Goal: Information Seeking & Learning: Learn about a topic

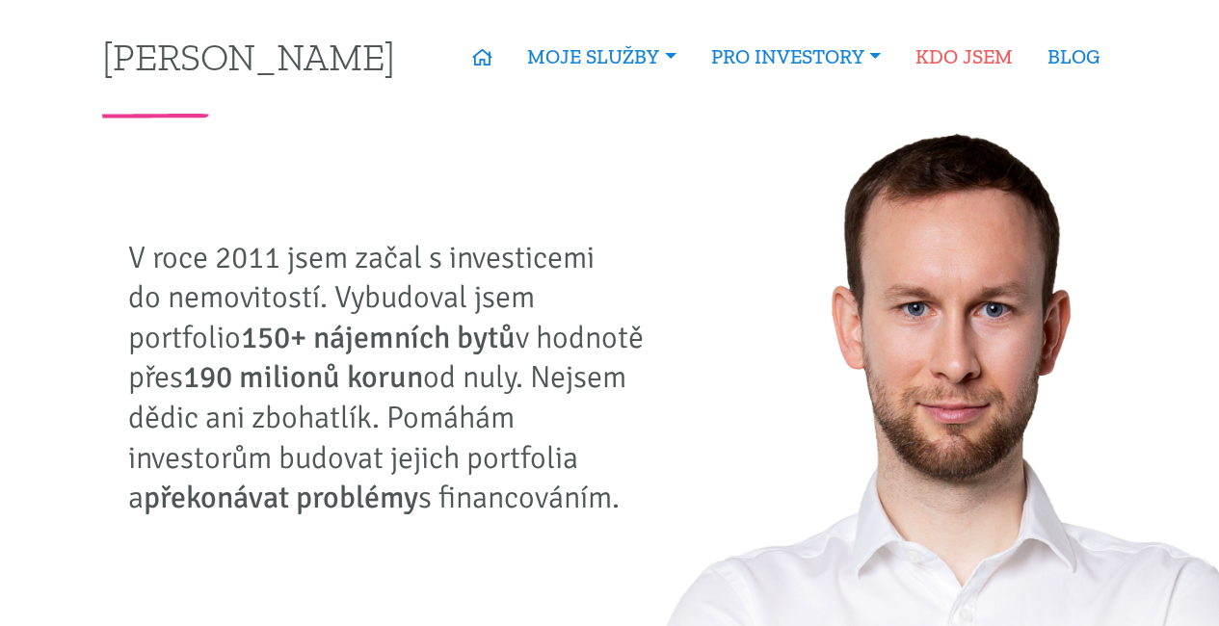
click at [992, 58] on link "KDO JSEM" at bounding box center [964, 57] width 132 height 44
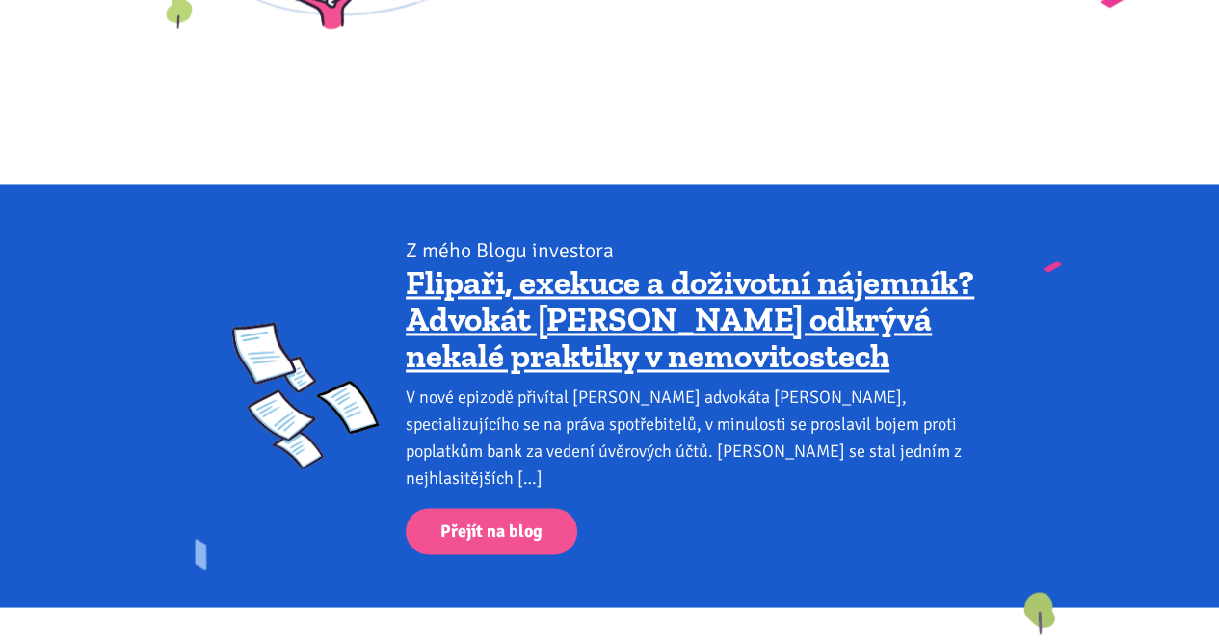
scroll to position [1981, 0]
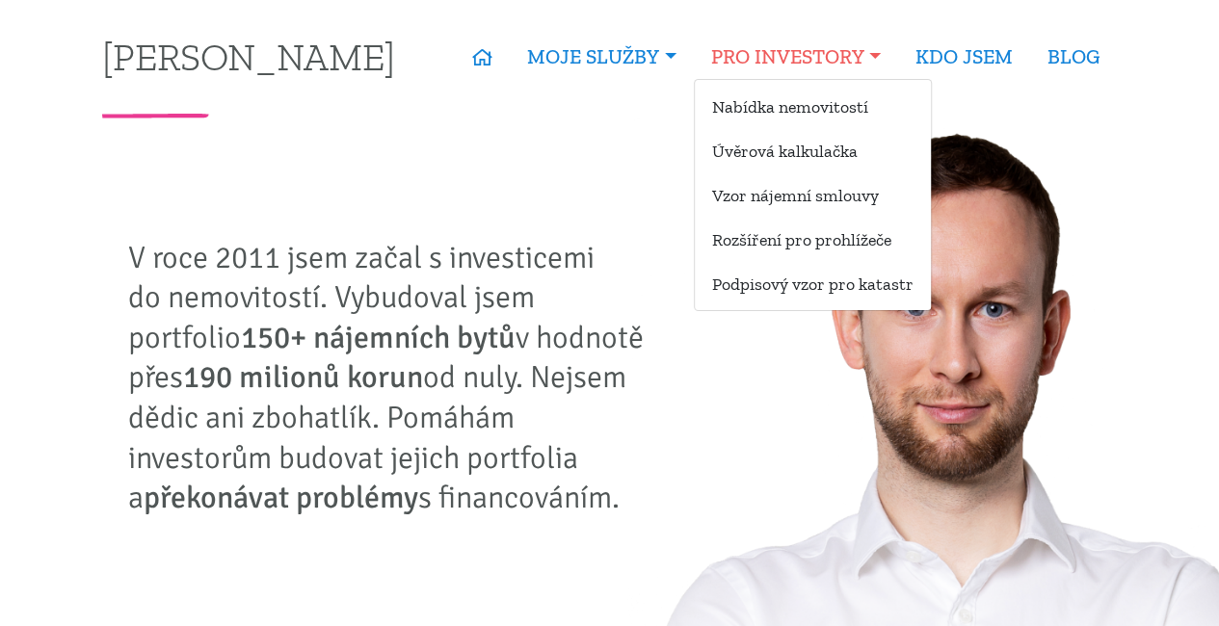
click at [735, 43] on link "PRO INVESTORY" at bounding box center [796, 57] width 204 height 44
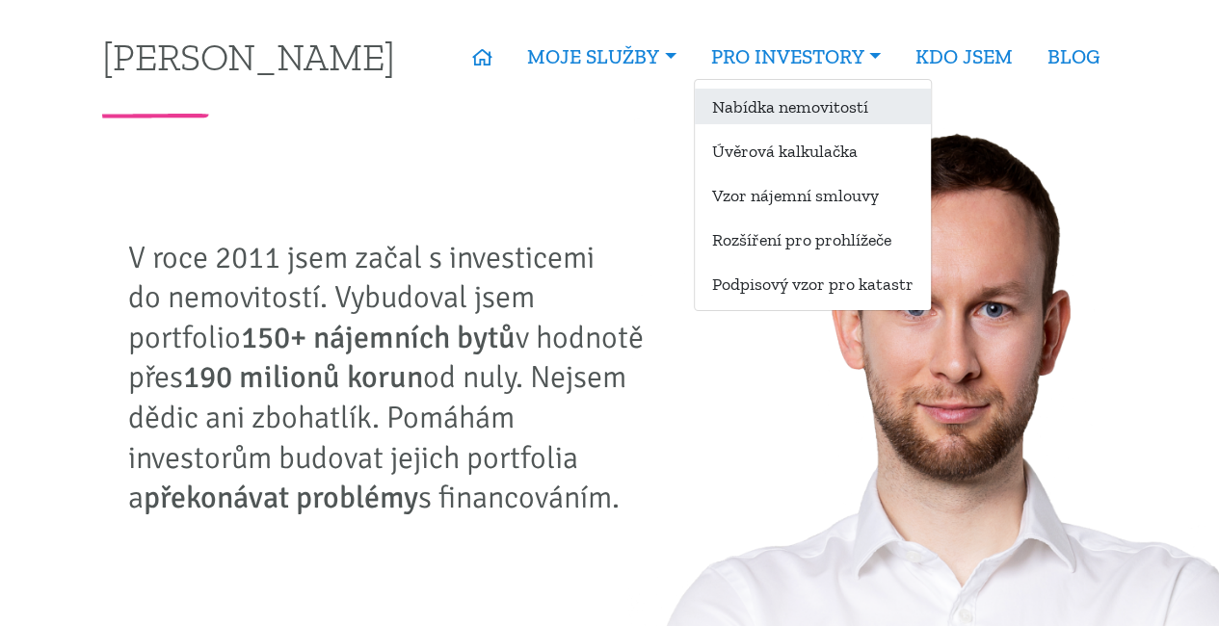
click at [752, 103] on link "Nabídka nemovitostí" at bounding box center [813, 107] width 236 height 36
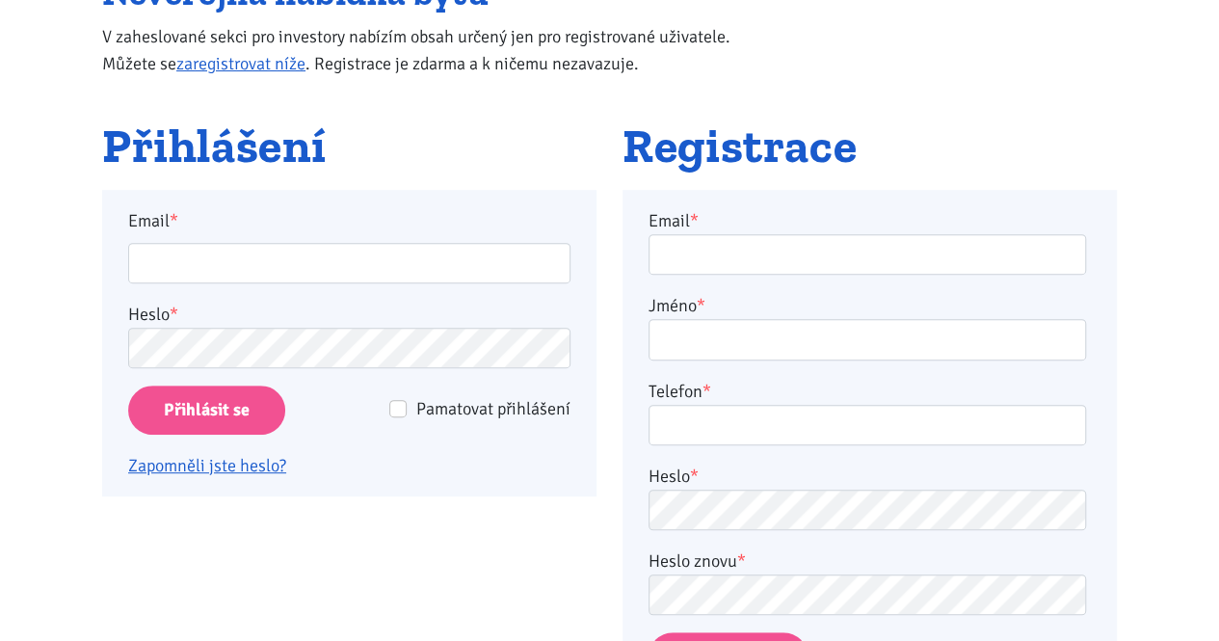
scroll to position [289, 0]
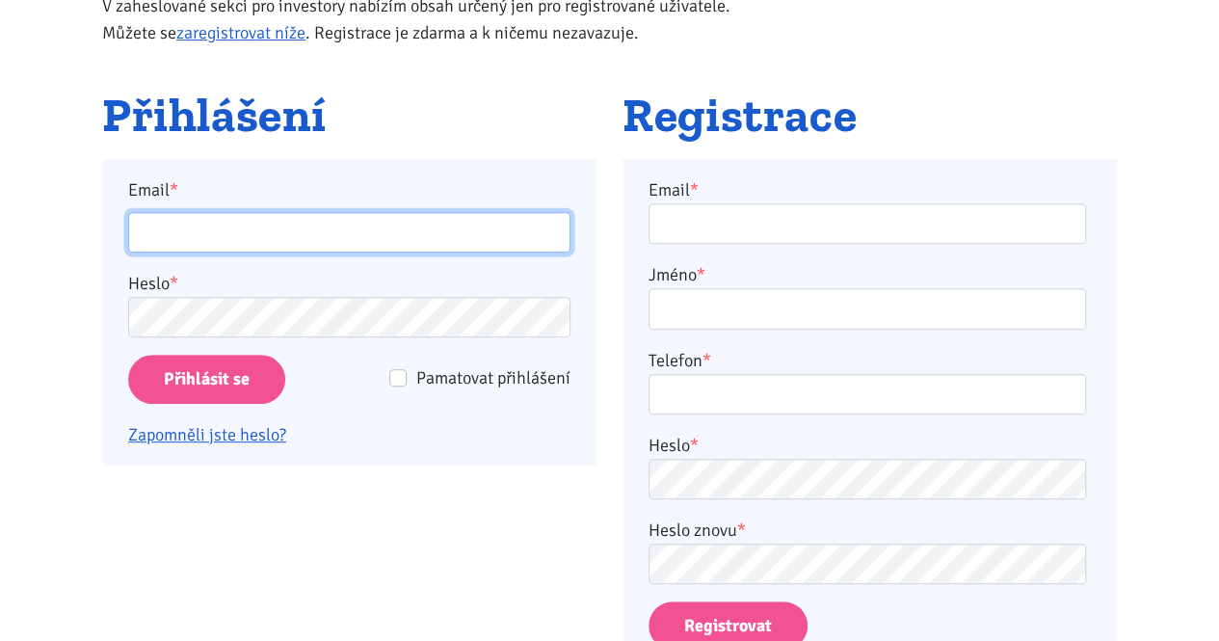
click at [436, 227] on input "Email *" at bounding box center [349, 232] width 442 height 41
type input "gorin.anthony@yahoo.co.uk"
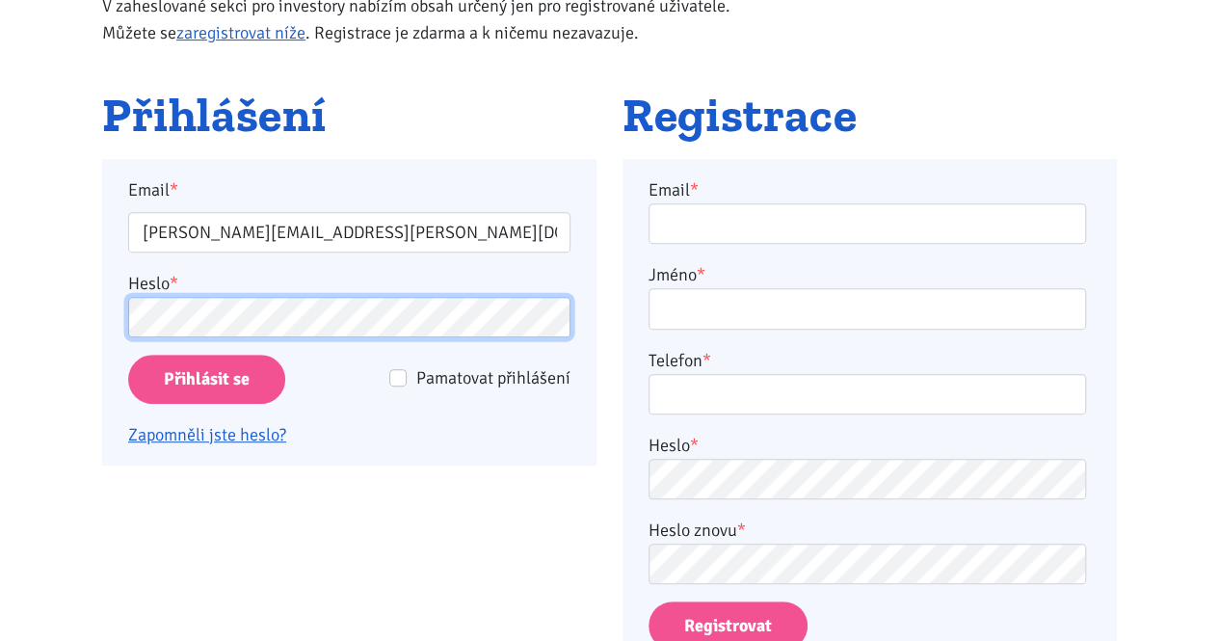
click at [128, 355] on input "Přihlásit se" at bounding box center [206, 379] width 157 height 49
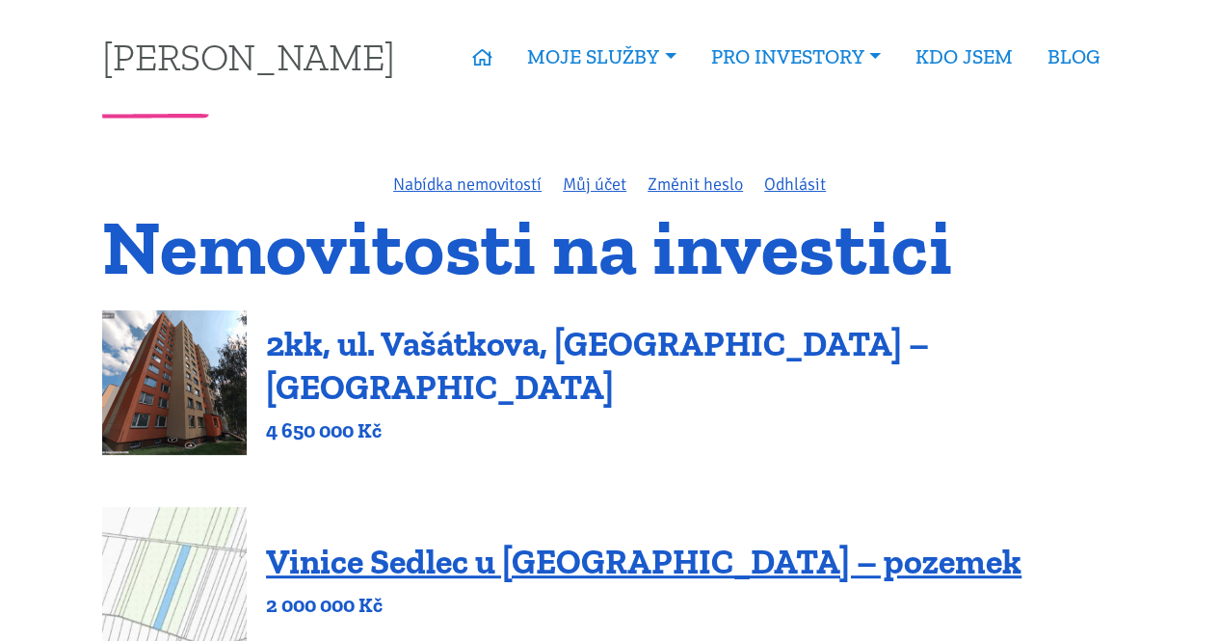
click at [698, 359] on link "2kk, ul. Vašátkova, [GEOGRAPHIC_DATA] – [GEOGRAPHIC_DATA]" at bounding box center [597, 365] width 663 height 85
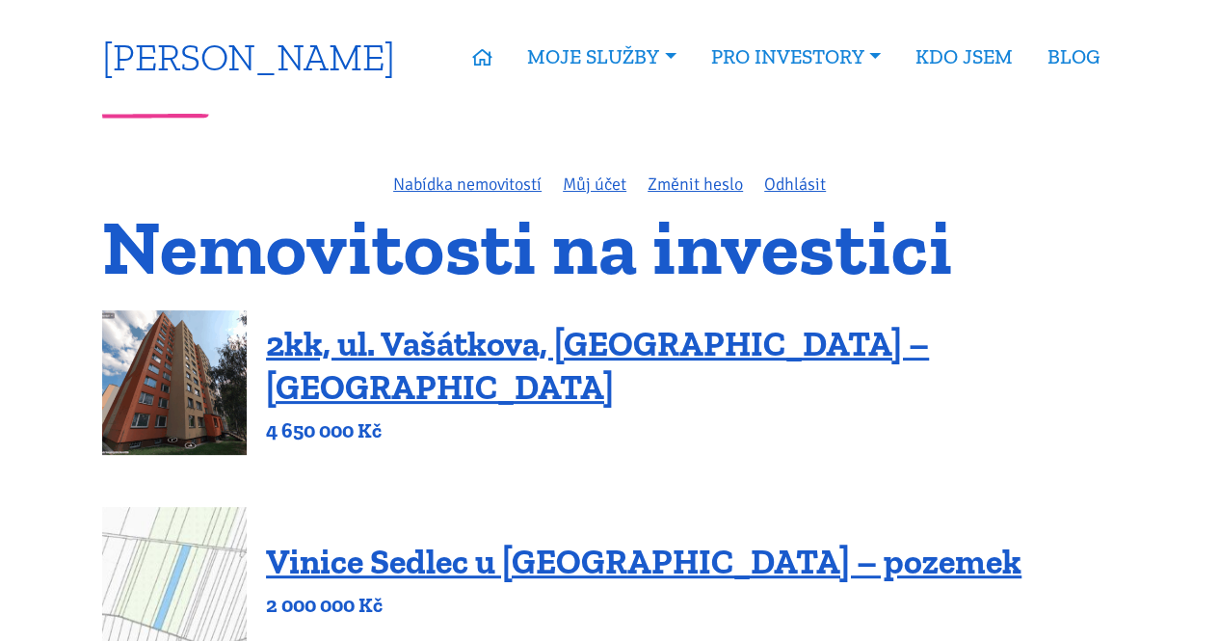
click at [282, 38] on link "[PERSON_NAME]" at bounding box center [248, 57] width 293 height 38
click at [281, 49] on link "[PERSON_NAME]" at bounding box center [248, 57] width 293 height 38
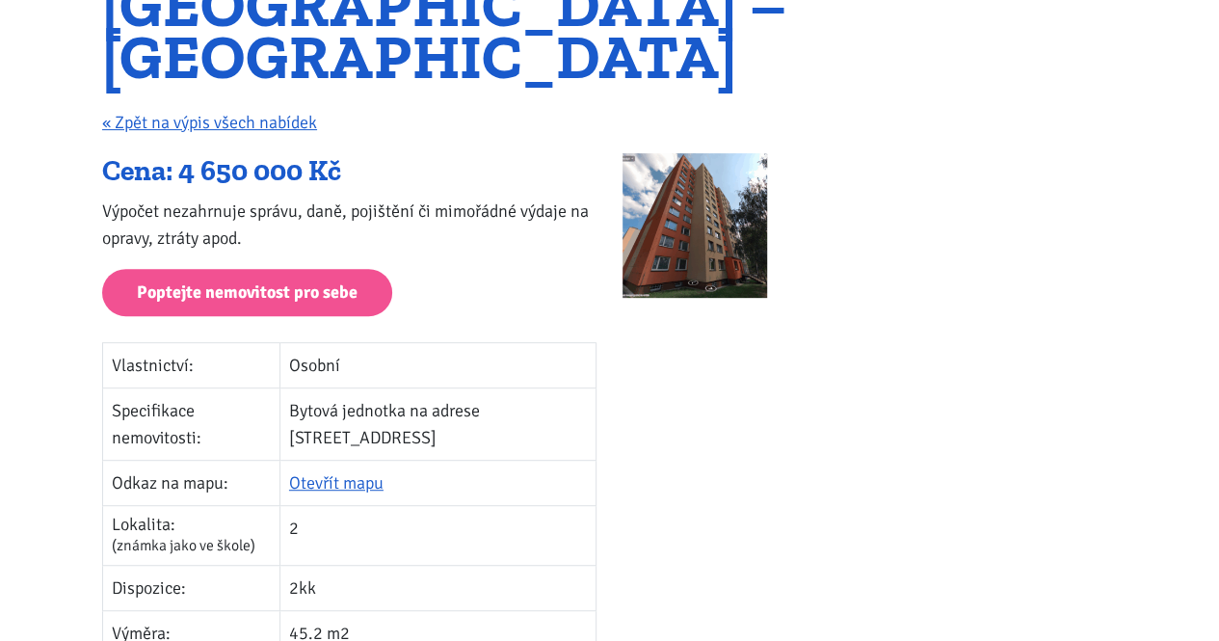
scroll to position [482, 0]
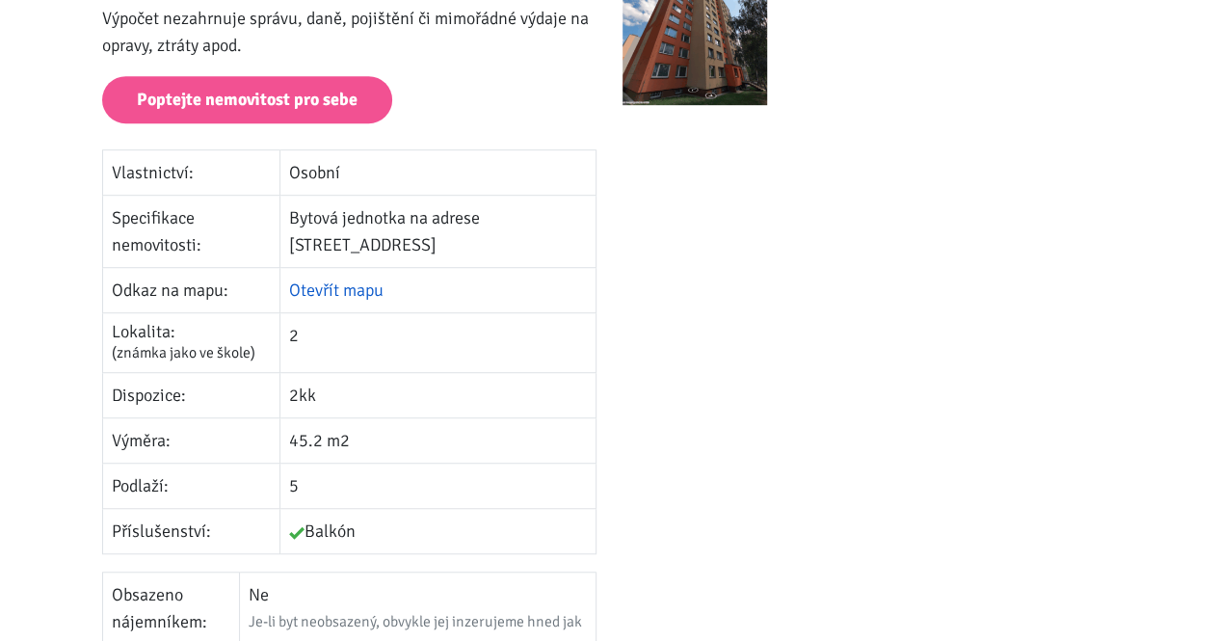
click at [349, 279] on link "Otevřít mapu" at bounding box center [336, 289] width 94 height 21
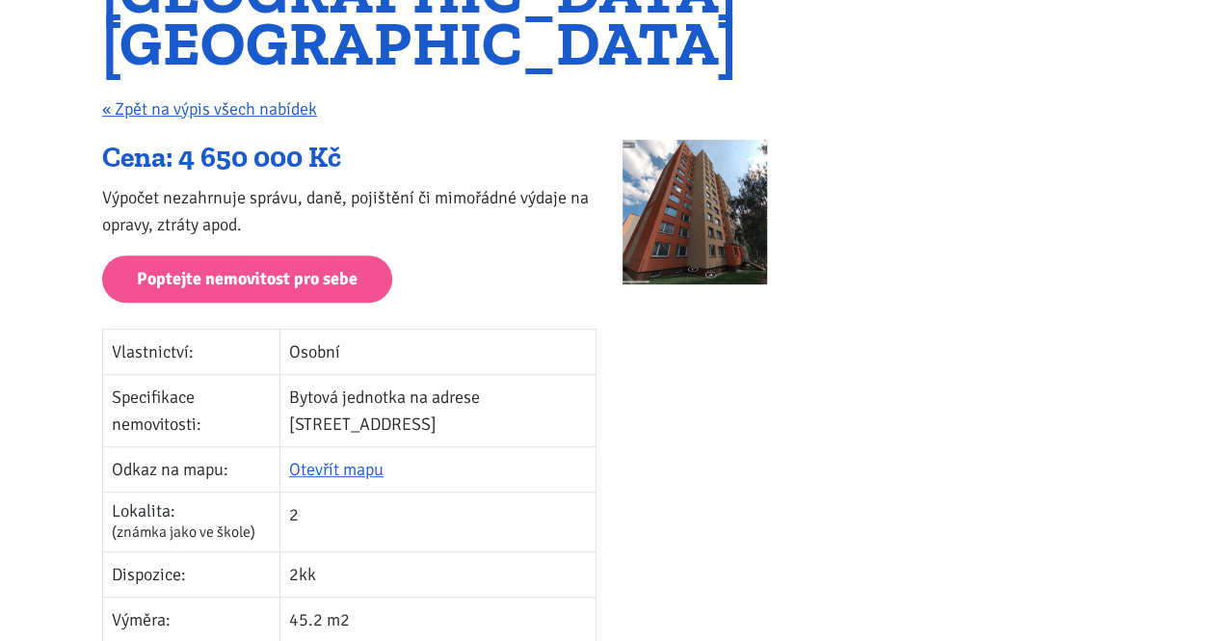
scroll to position [193, 0]
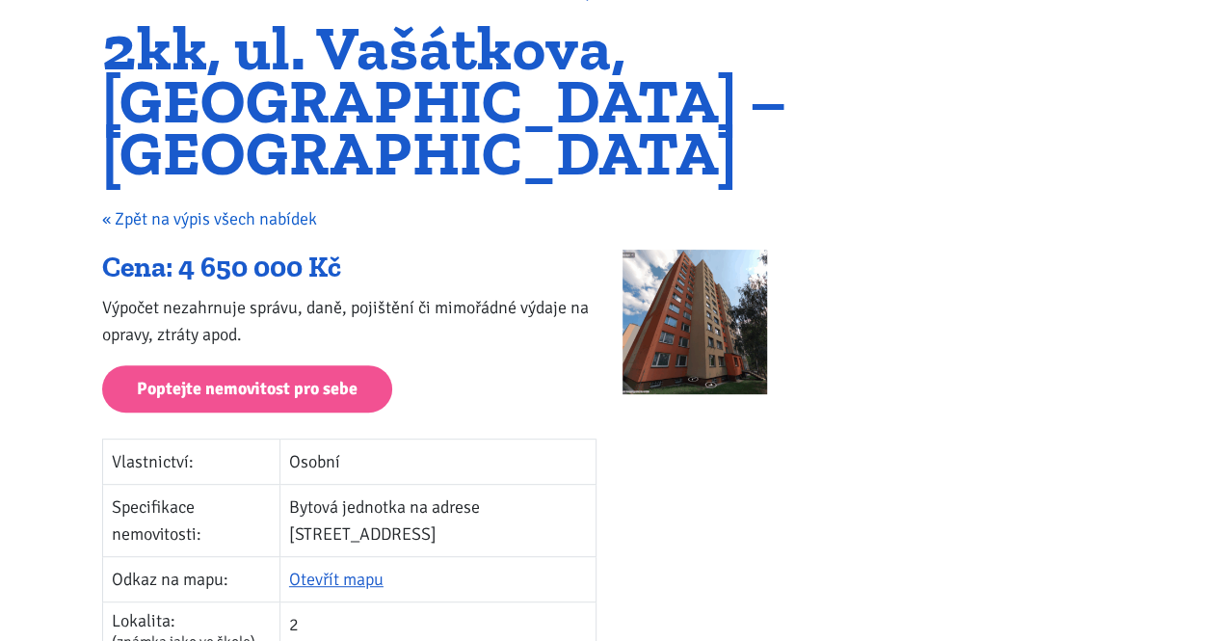
click at [216, 208] on link "« Zpět na výpis všech nabídek" at bounding box center [209, 218] width 215 height 21
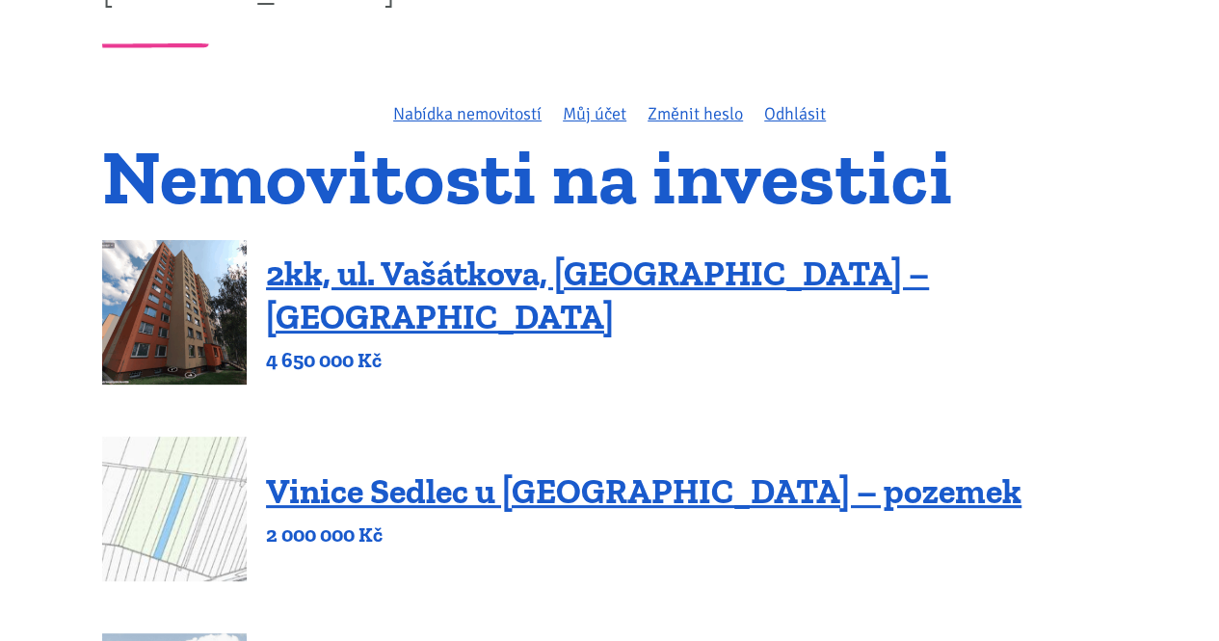
scroll to position [96, 0]
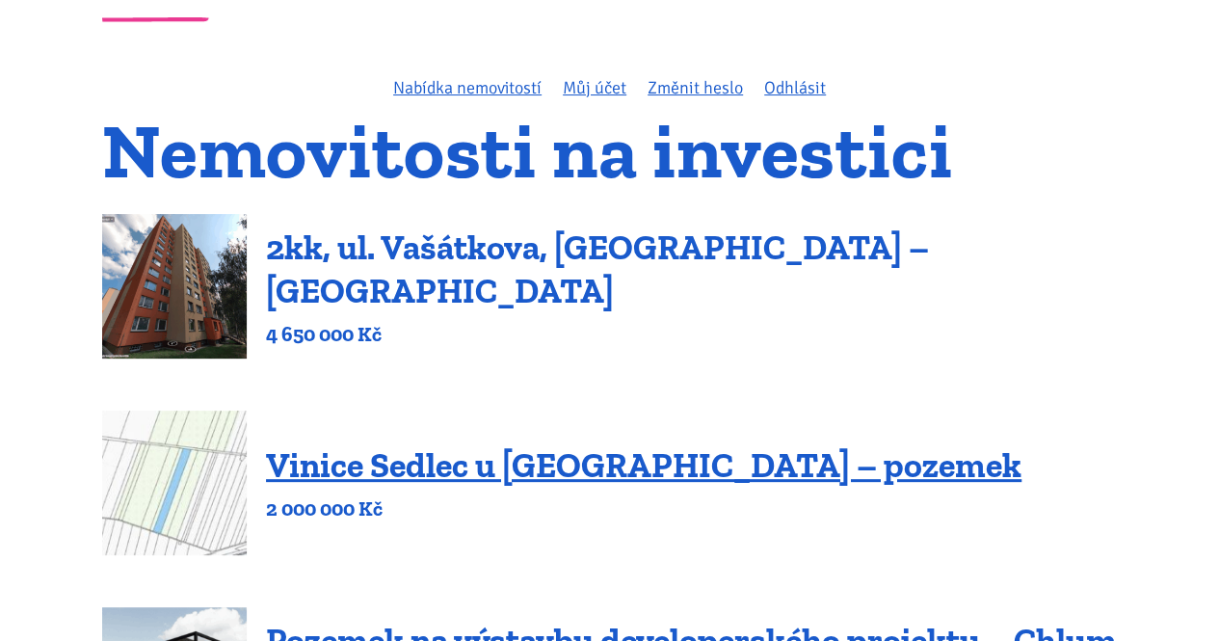
click at [436, 278] on link "2kk, ul. [GEOGRAPHIC_DATA], [GEOGRAPHIC_DATA] – [PERSON_NAME][GEOGRAPHIC_DATA]" at bounding box center [597, 268] width 663 height 85
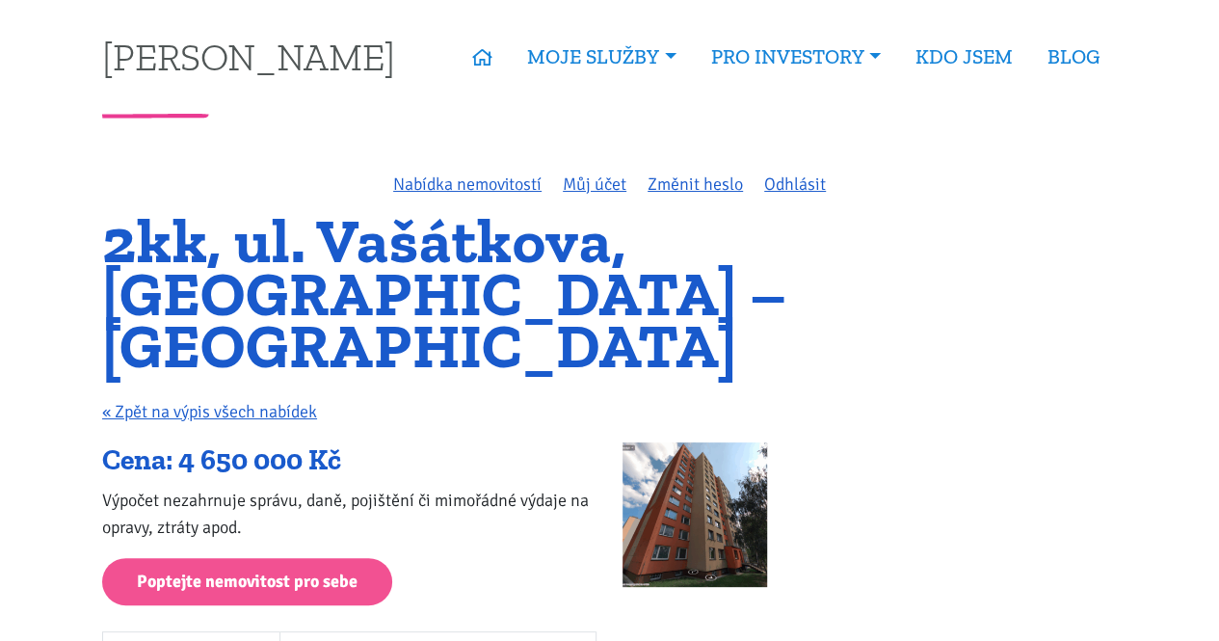
click at [726, 442] on img at bounding box center [694, 514] width 145 height 145
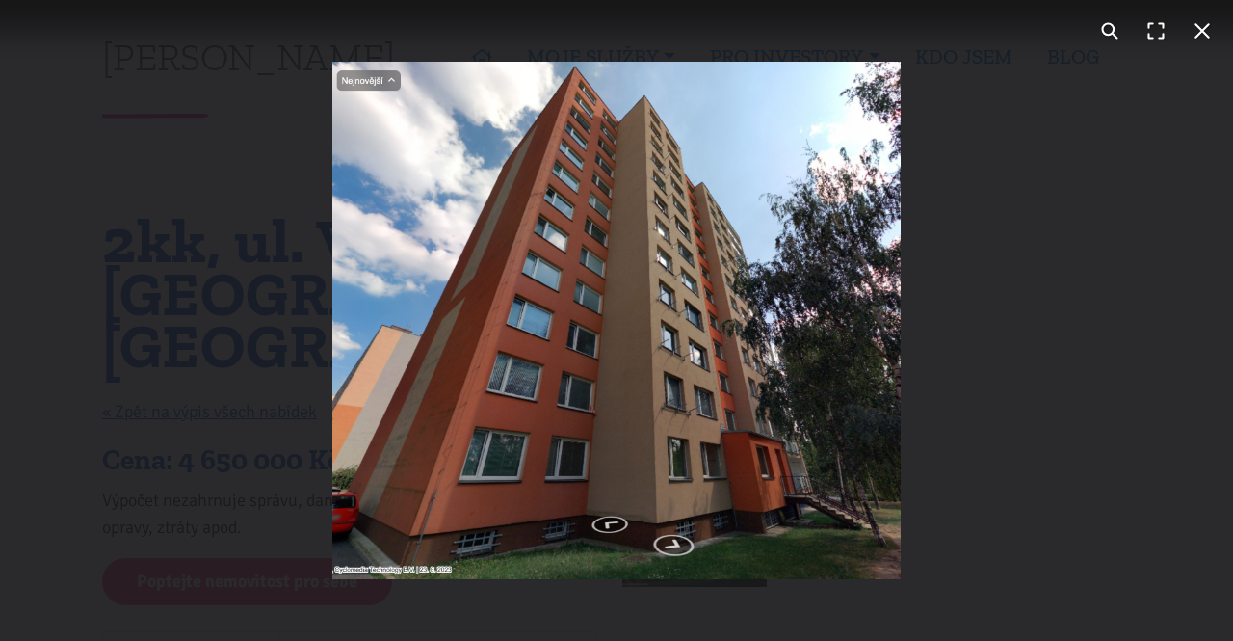
click at [1201, 36] on button "You can close this modal content with the ESC key" at bounding box center [1202, 31] width 46 height 46
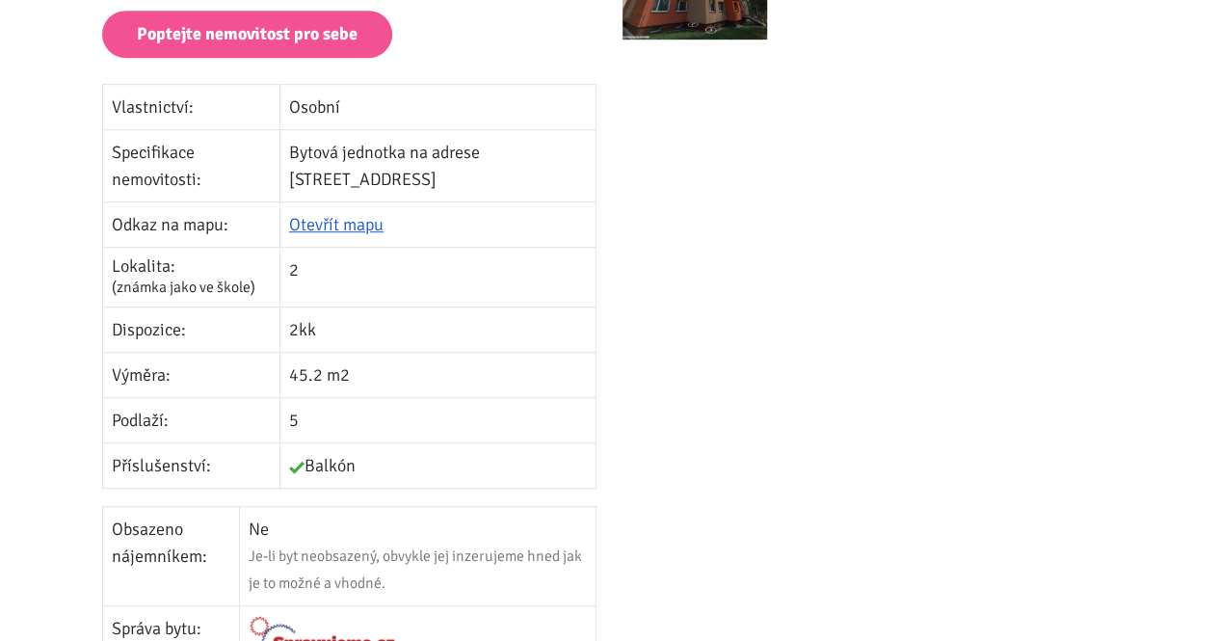
scroll to position [578, 0]
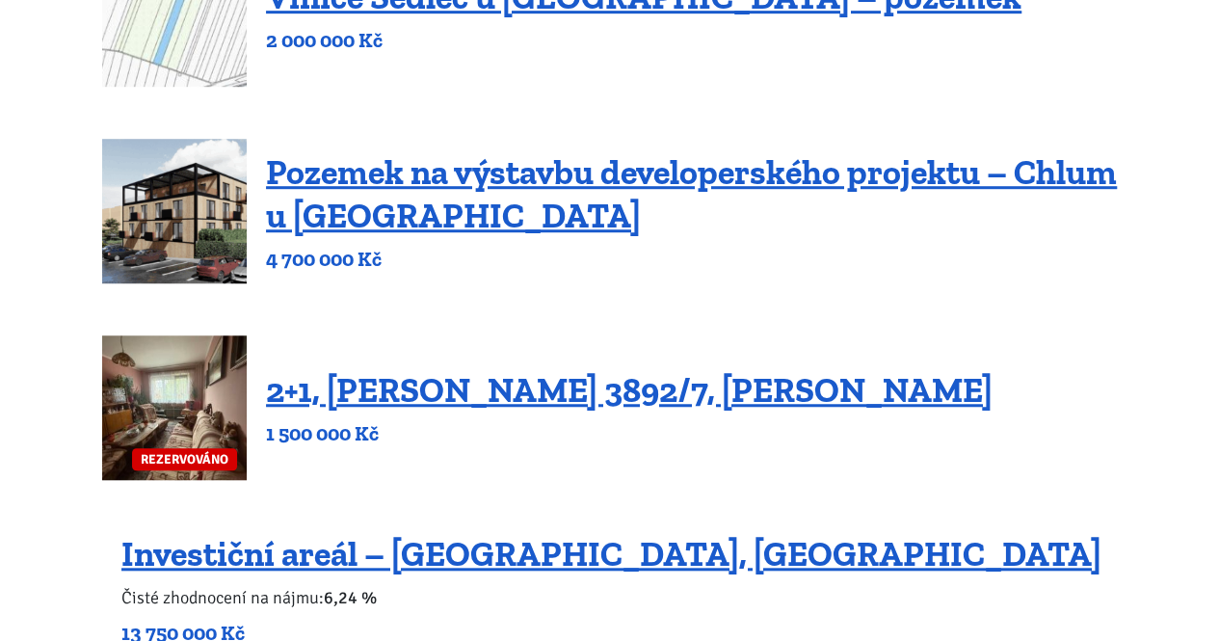
scroll to position [578, 0]
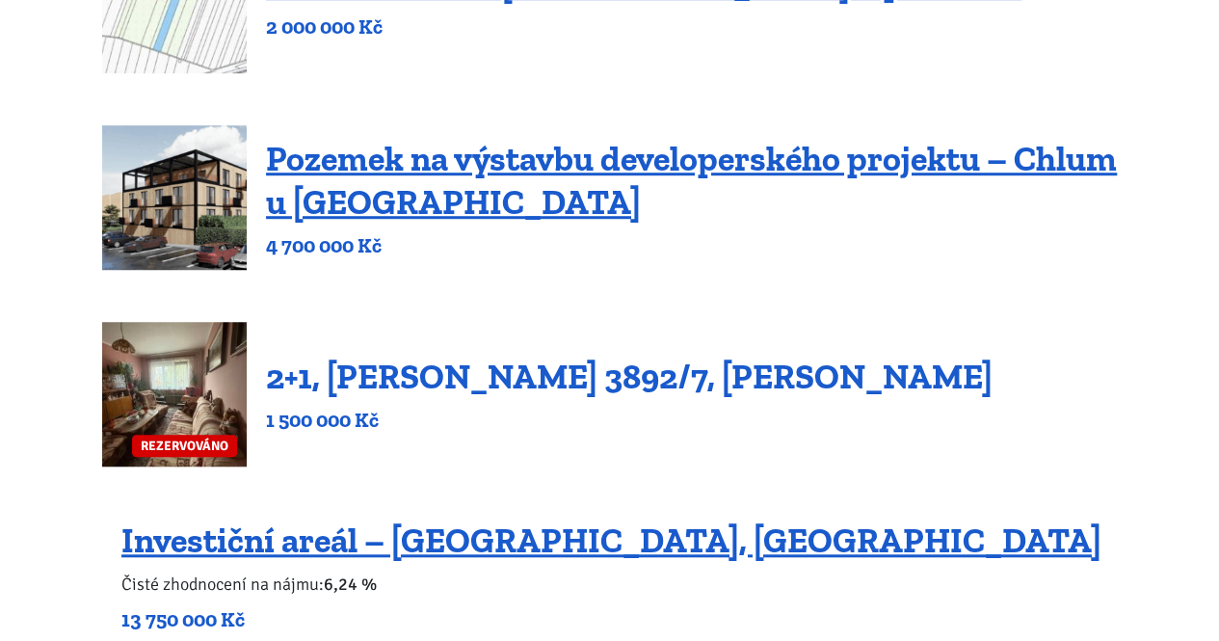
click at [767, 383] on link "2+1, [PERSON_NAME] 3892/7, [PERSON_NAME]" at bounding box center [629, 376] width 727 height 41
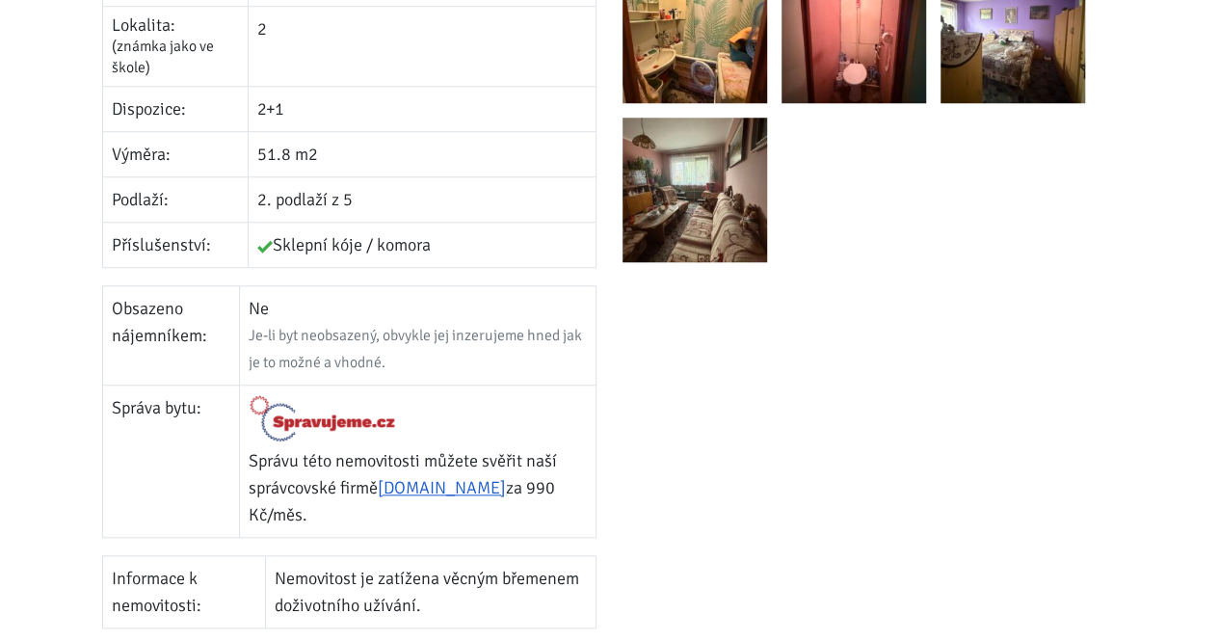
scroll to position [771, 0]
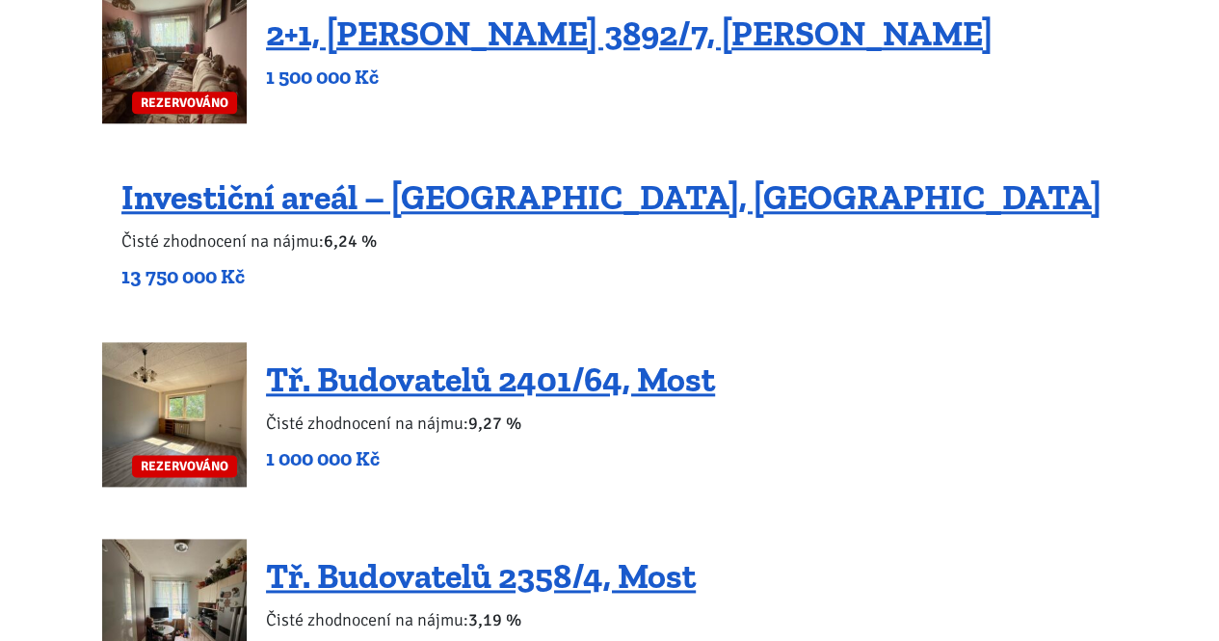
scroll to position [964, 0]
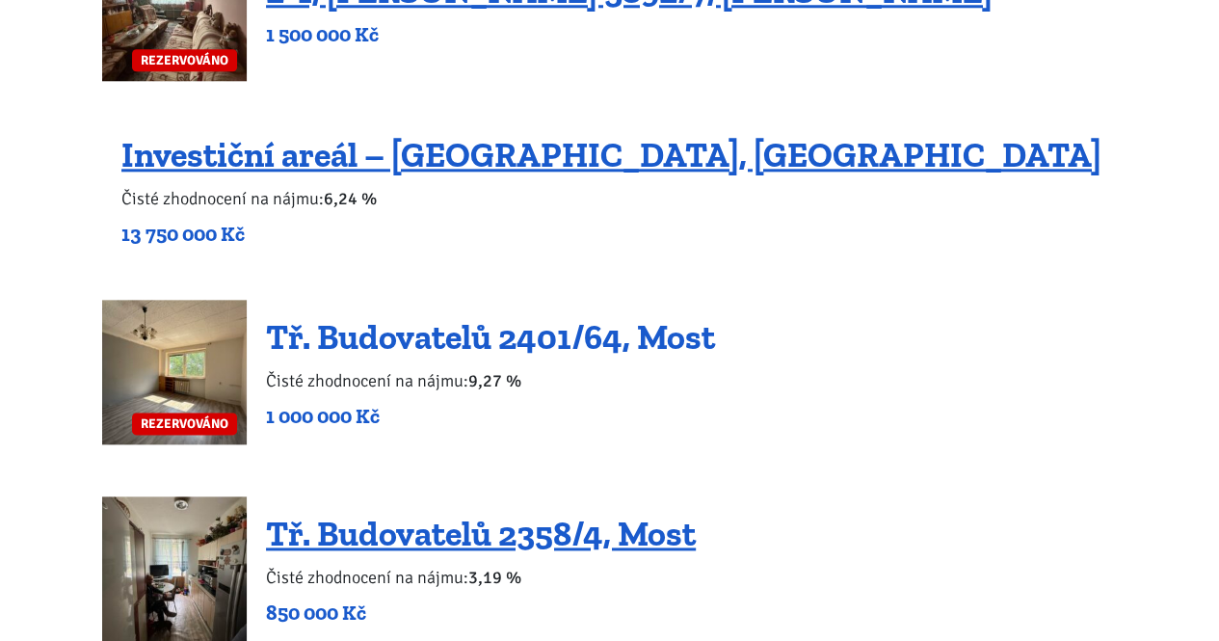
click at [654, 350] on link "Tř. Budovatelů 2401/64, Most" at bounding box center [490, 336] width 449 height 41
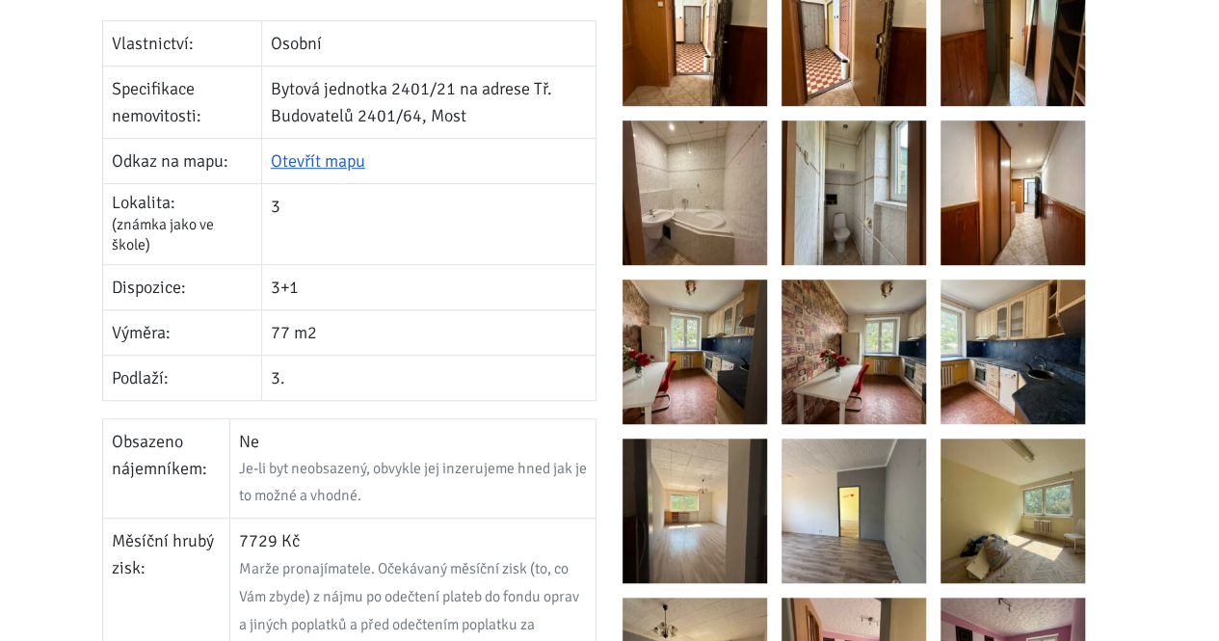
scroll to position [482, 0]
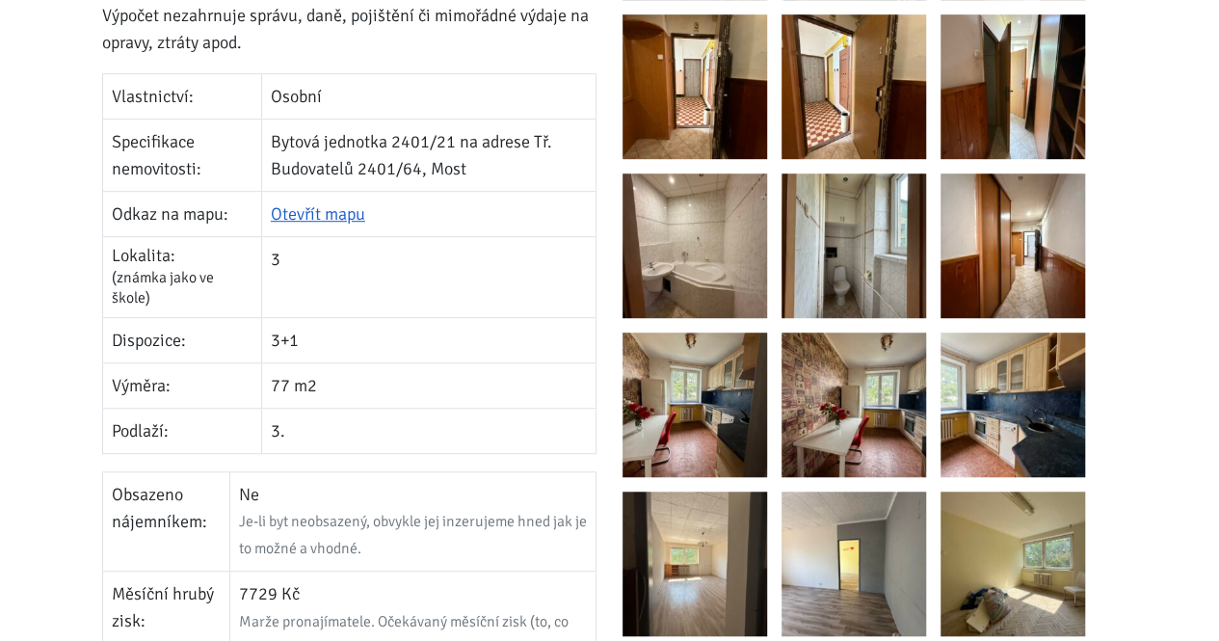
click at [1050, 386] on img at bounding box center [1012, 404] width 145 height 145
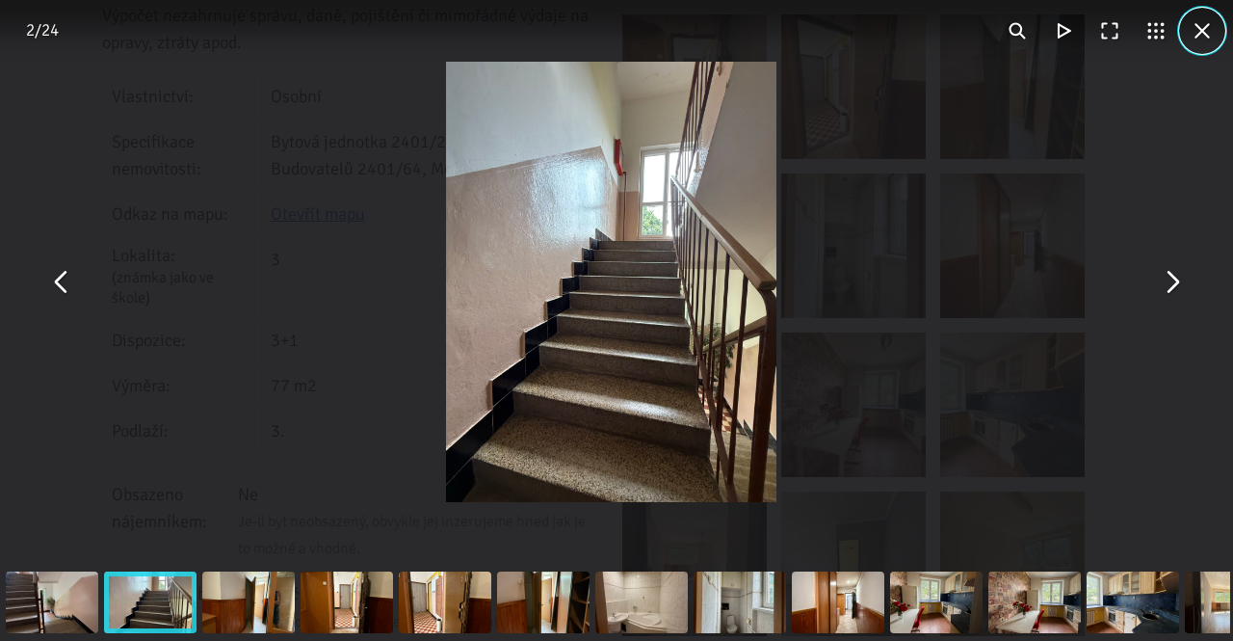
click at [1207, 36] on button "You can close this modal content with the ESC key" at bounding box center [1202, 31] width 46 height 46
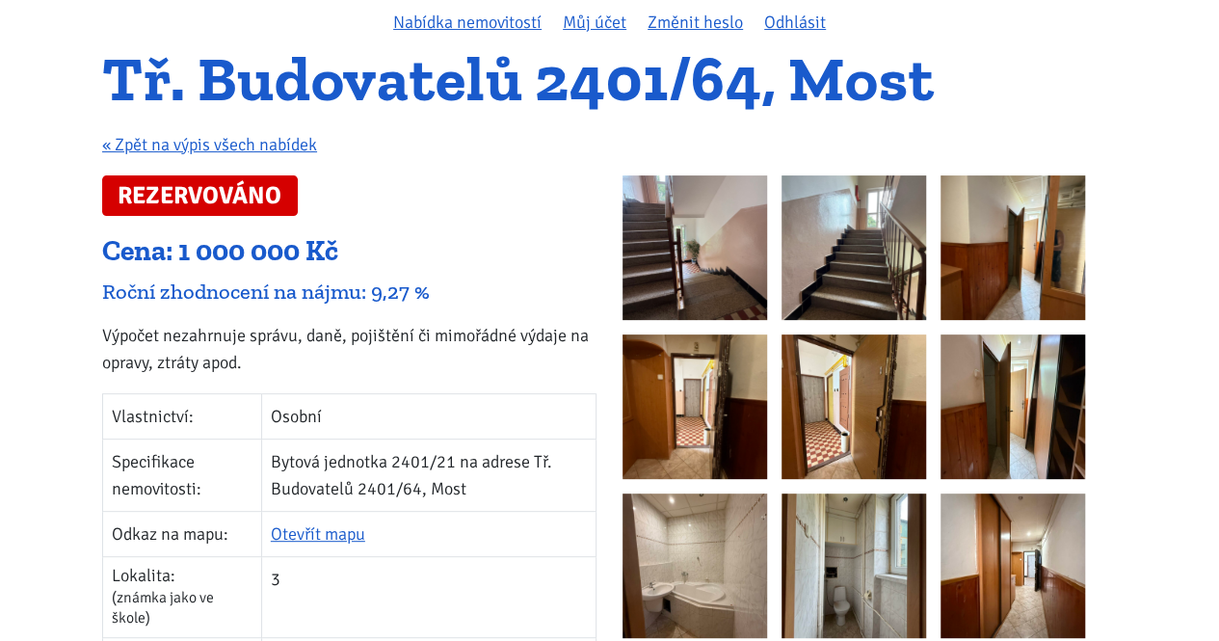
scroll to position [96, 0]
